Goal: Task Accomplishment & Management: Manage account settings

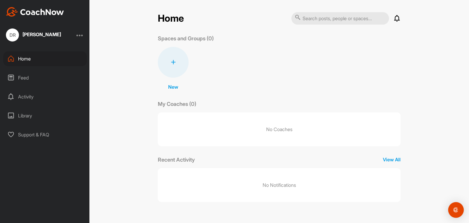
click at [456, 208] on img "Open Intercom Messenger" at bounding box center [457, 210] width 8 height 8
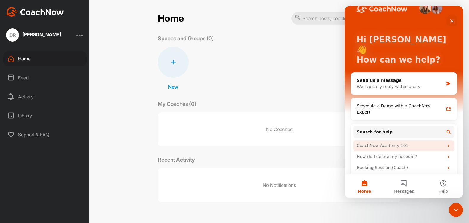
scroll to position [13, 0]
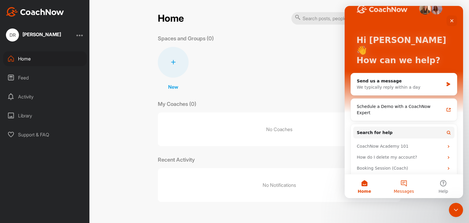
click at [404, 182] on button "Messages" at bounding box center [403, 186] width 39 height 24
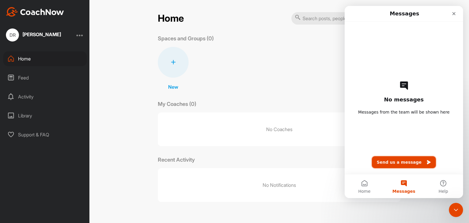
click at [427, 160] on icon "Send us a message" at bounding box center [429, 162] width 5 height 5
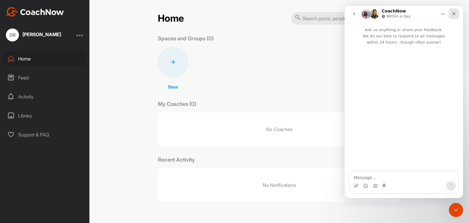
click at [449, 14] on div "Close" at bounding box center [454, 13] width 11 height 11
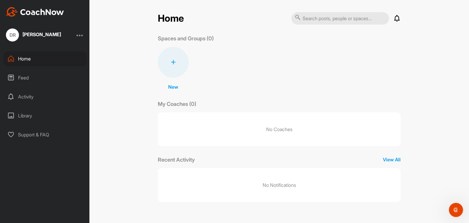
scroll to position [0, 0]
click at [388, 159] on p "View All" at bounding box center [392, 159] width 18 height 7
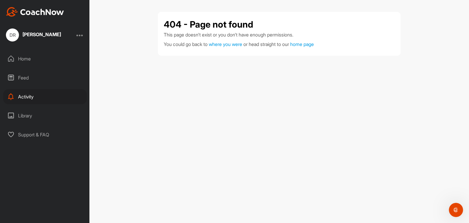
click at [21, 58] on div "Home" at bounding box center [45, 58] width 84 height 15
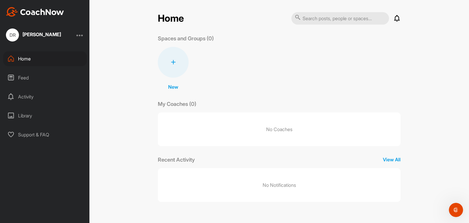
click at [173, 63] on icon at bounding box center [173, 62] width 5 height 5
click at [115, 69] on div "Home Notifications Invitations No Notifications View All Spaces and Groups (0) …" at bounding box center [280, 111] width 380 height 223
click at [16, 76] on div "Feed" at bounding box center [45, 77] width 84 height 15
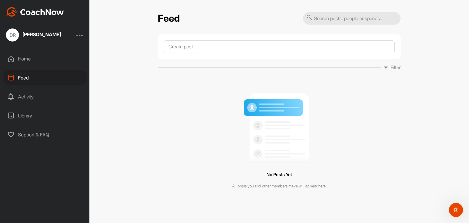
click at [23, 96] on div "Activity" at bounding box center [45, 96] width 84 height 15
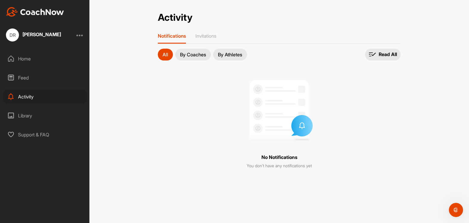
click at [192, 53] on p "By Coaches" at bounding box center [193, 54] width 26 height 5
click at [208, 36] on p "Invitations" at bounding box center [206, 36] width 21 height 6
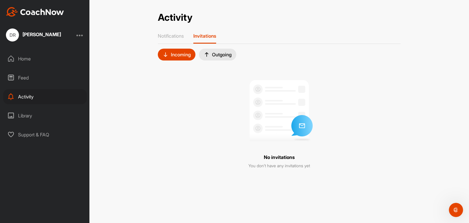
click at [28, 117] on div "Library" at bounding box center [45, 115] width 84 height 15
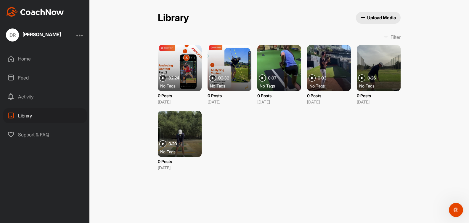
click at [79, 33] on div at bounding box center [79, 34] width 7 height 7
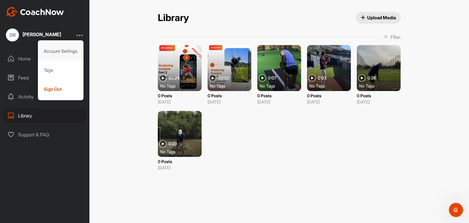
click at [68, 50] on div "Account Settings" at bounding box center [61, 51] width 46 height 19
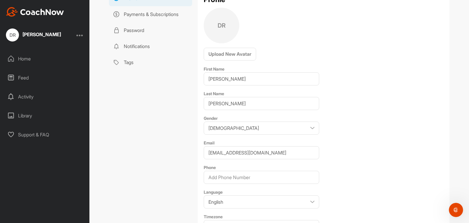
scroll to position [88, 0]
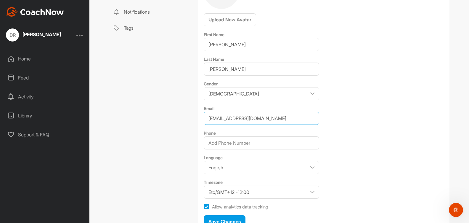
drag, startPoint x: 276, startPoint y: 119, endPoint x: 175, endPoint y: 116, distance: 101.1
type input "dmr"
type input "[EMAIL_ADDRESS][DOMAIN_NAME]"
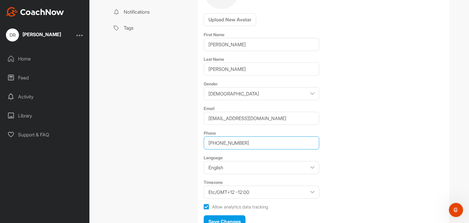
type input "[PHONE_NUMBER]"
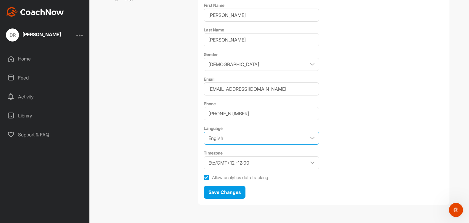
scroll to position [117, 0]
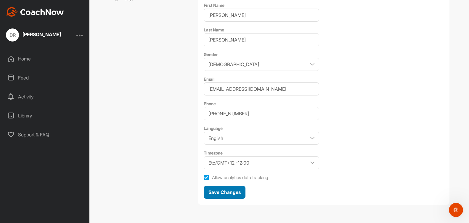
click at [230, 193] on span "Save Changes" at bounding box center [225, 192] width 32 height 6
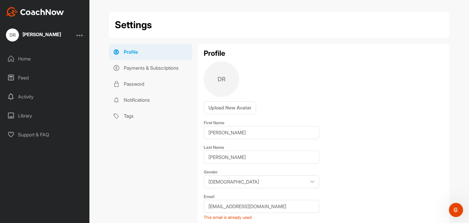
scroll to position [0, 0]
click at [150, 66] on link "Payments & Subscriptions" at bounding box center [150, 68] width 83 height 16
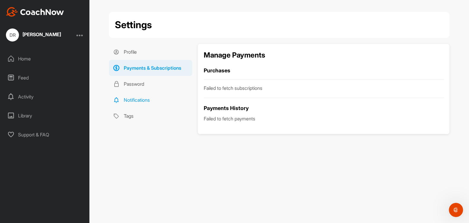
click at [139, 99] on link "Notifications" at bounding box center [150, 100] width 83 height 16
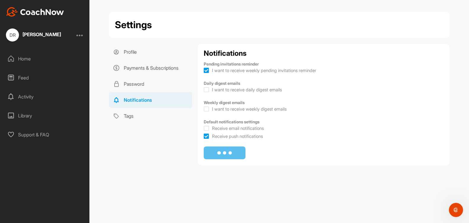
checkbox input "true"
click at [21, 58] on div "Home" at bounding box center [45, 58] width 84 height 15
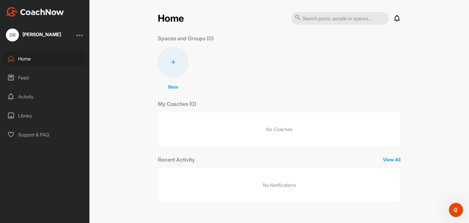
drag, startPoint x: 80, startPoint y: 35, endPoint x: 88, endPoint y: 50, distance: 17.9
click at [79, 35] on div at bounding box center [79, 34] width 7 height 7
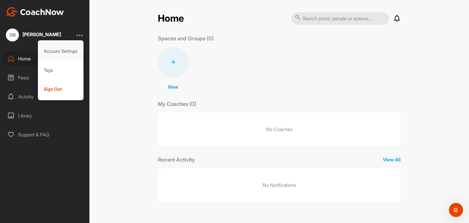
click at [65, 52] on div "Account Settings" at bounding box center [61, 51] width 46 height 19
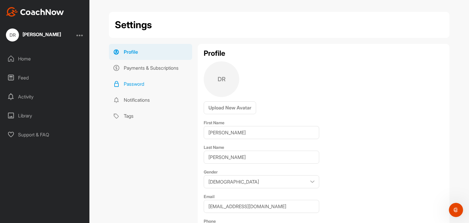
click at [140, 83] on link "Password" at bounding box center [150, 84] width 83 height 16
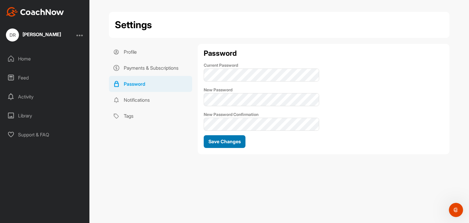
click at [227, 142] on span "Save Changes" at bounding box center [225, 141] width 32 height 6
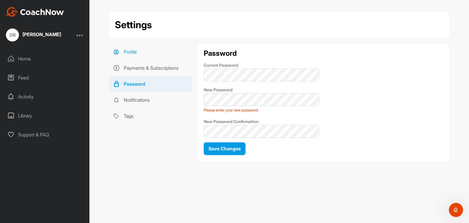
click at [133, 55] on link "Profile" at bounding box center [150, 52] width 83 height 16
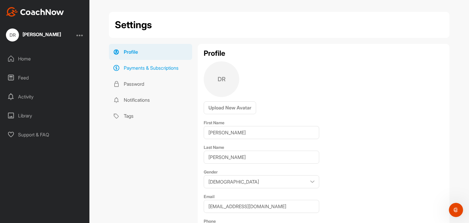
click at [138, 68] on link "Payments & Subscriptions" at bounding box center [150, 68] width 83 height 16
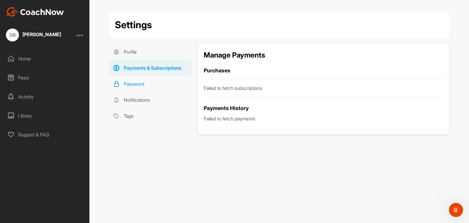
click at [140, 83] on link "Password" at bounding box center [150, 84] width 83 height 16
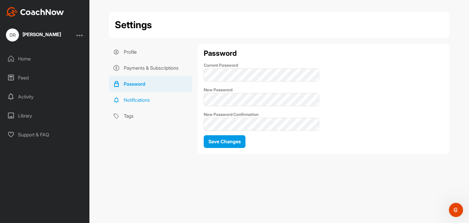
click at [141, 99] on link "Notifications" at bounding box center [150, 100] width 83 height 16
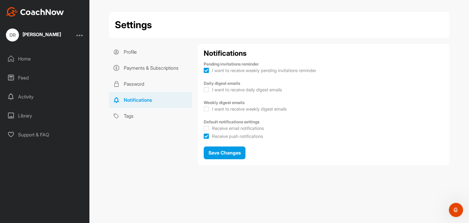
click at [19, 57] on div "Home" at bounding box center [45, 58] width 84 height 15
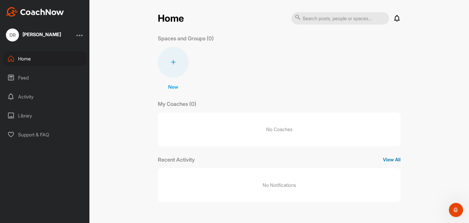
click at [397, 159] on p "View All" at bounding box center [392, 159] width 18 height 7
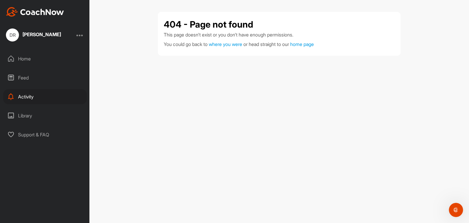
click at [79, 33] on div at bounding box center [79, 34] width 7 height 7
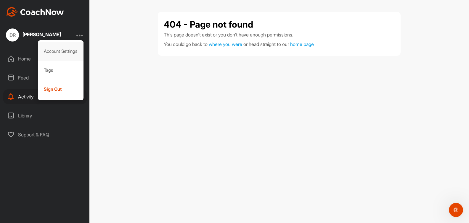
click at [71, 51] on div "Account Settings" at bounding box center [61, 51] width 46 height 19
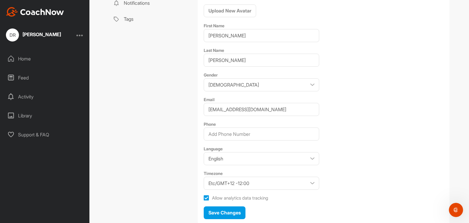
scroll to position [98, 0]
drag, startPoint x: 281, startPoint y: 110, endPoint x: 201, endPoint y: 108, distance: 80.3
type input "dmr"
type input "[EMAIL_ADDRESS][DOMAIN_NAME]"
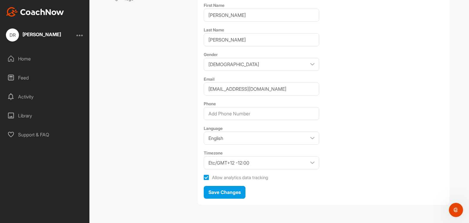
scroll to position [117, 0]
click at [221, 190] on span "Save Changes" at bounding box center [225, 192] width 32 height 6
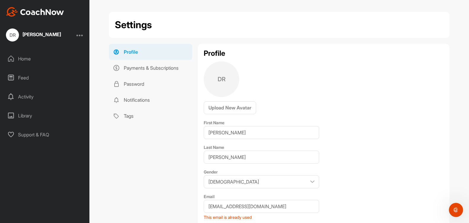
scroll to position [0, 0]
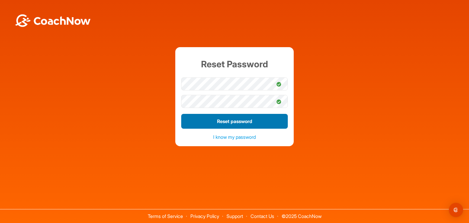
click at [241, 121] on button "Reset password" at bounding box center [234, 121] width 107 height 15
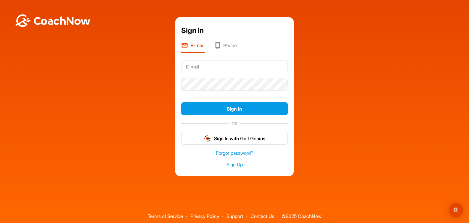
click at [205, 65] on input "text" at bounding box center [234, 66] width 107 height 13
type input "dmr"
type input "[EMAIL_ADDRESS][DOMAIN_NAME]"
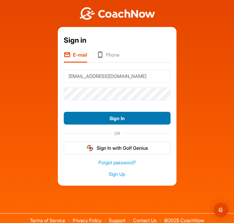
click at [116, 118] on button "Sign In" at bounding box center [117, 118] width 107 height 13
